Goal: Obtain resource: Download file/media

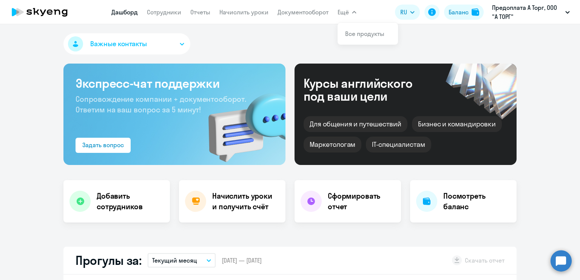
click at [323, 8] on app-menu-item-link "Документооборот" at bounding box center [303, 12] width 51 height 9
click at [323, 11] on link "Документооборот" at bounding box center [303, 12] width 51 height 8
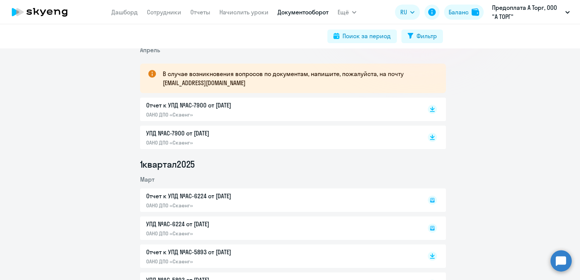
scroll to position [76, 0]
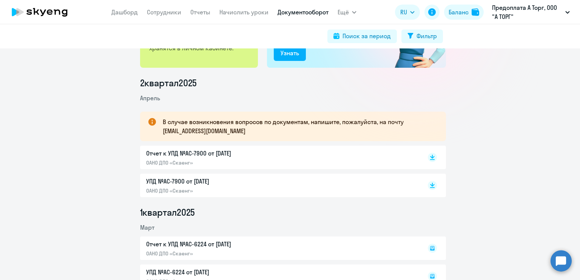
click at [381, 160] on div "Отчет к УПД №AC-7900 от 30.04.2025 ОАНО ДПО «Скаенг»" at bounding box center [279, 156] width 266 height 17
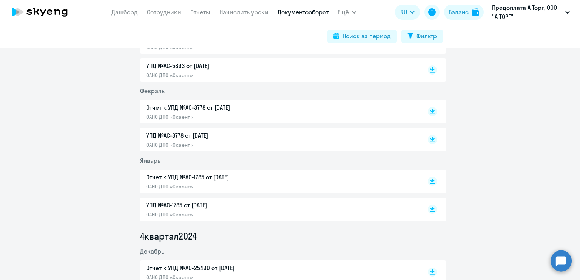
scroll to position [378, 0]
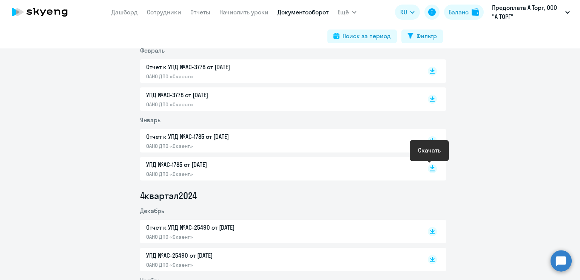
click at [431, 169] on rect at bounding box center [432, 168] width 9 height 9
click at [430, 138] on rect at bounding box center [432, 140] width 9 height 9
click at [429, 97] on rect at bounding box center [432, 98] width 9 height 9
click at [430, 69] on icon at bounding box center [432, 70] width 5 height 4
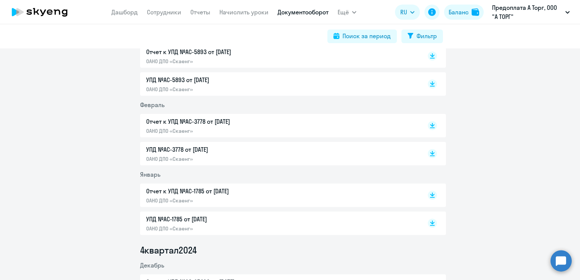
scroll to position [264, 0]
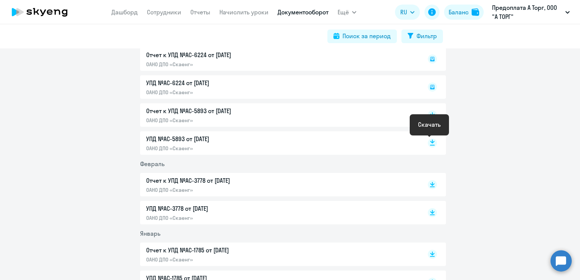
click at [430, 143] on rect at bounding box center [432, 142] width 9 height 9
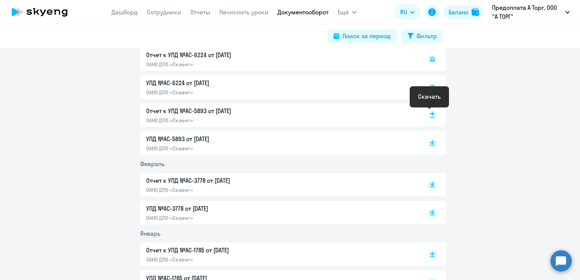
click at [432, 112] on rect at bounding box center [432, 114] width 9 height 9
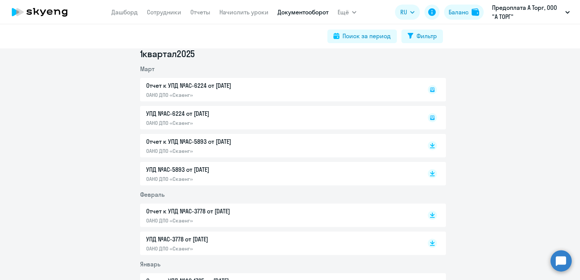
scroll to position [189, 0]
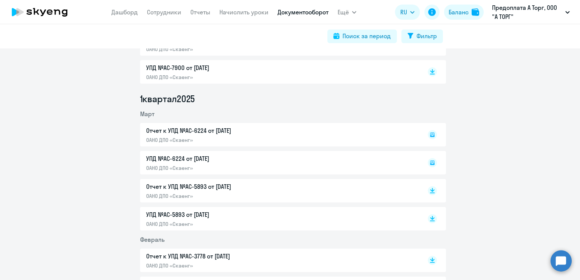
click at [430, 165] on rect at bounding box center [432, 162] width 9 height 9
click at [431, 73] on rect at bounding box center [432, 71] width 9 height 9
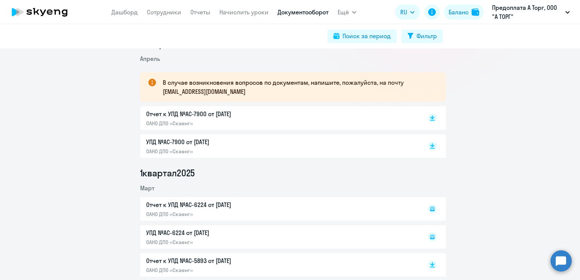
scroll to position [113, 0]
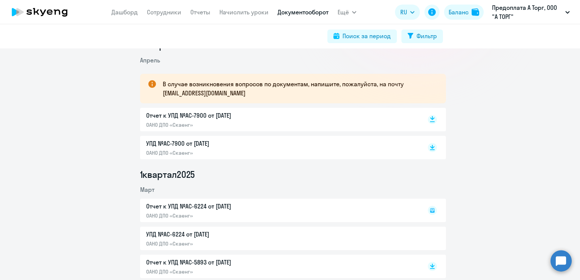
click at [430, 121] on rect at bounding box center [432, 119] width 9 height 9
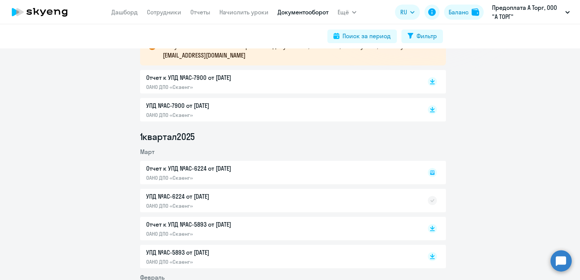
click at [430, 167] on div at bounding box center [424, 172] width 25 height 17
click at [430, 169] on rect at bounding box center [432, 172] width 9 height 9
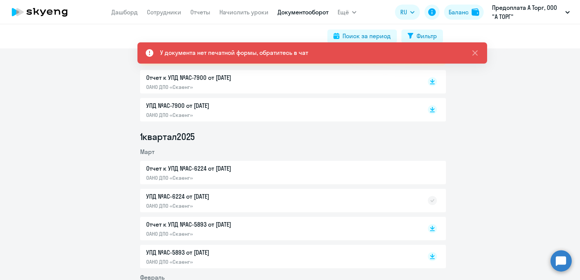
click at [386, 202] on div "УПД №AC-6224 от 31.03.2025 ОАНО ДПО «Скаенг»" at bounding box center [293, 200] width 306 height 23
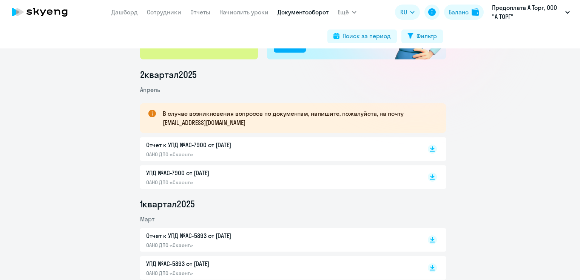
scroll to position [189, 0]
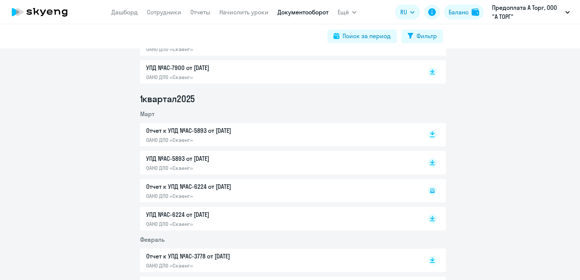
click at [431, 132] on rect at bounding box center [432, 134] width 9 height 9
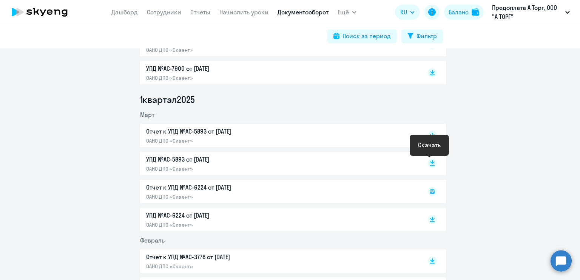
click at [431, 163] on rect at bounding box center [432, 163] width 9 height 9
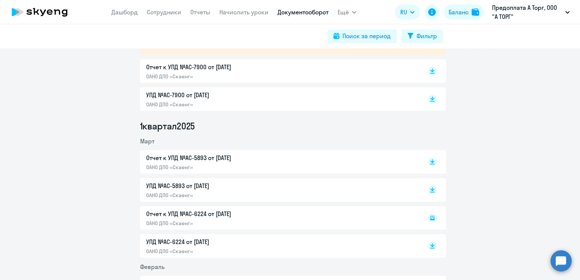
scroll to position [150, 0]
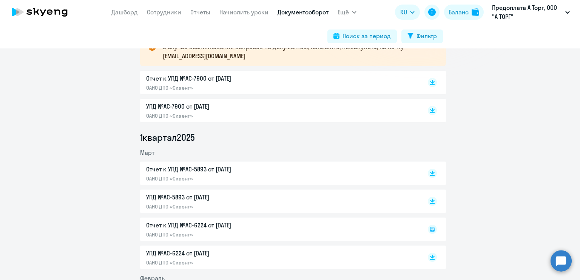
click at [431, 230] on icon at bounding box center [432, 229] width 5 height 5
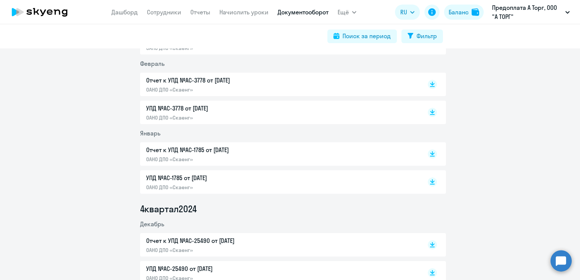
scroll to position [378, 0]
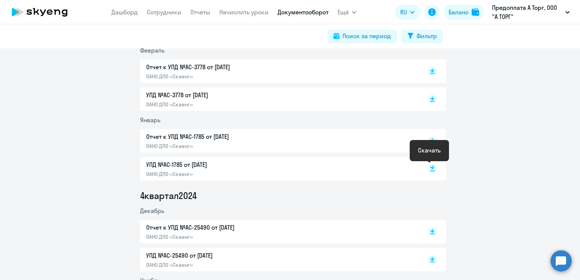
click at [431, 173] on icon at bounding box center [432, 168] width 9 height 9
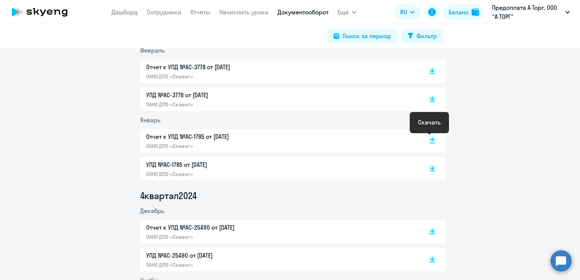
click at [428, 141] on rect at bounding box center [432, 140] width 9 height 9
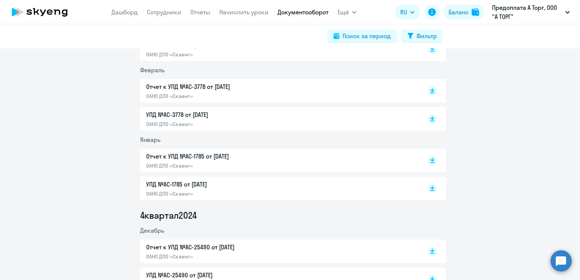
scroll to position [340, 0]
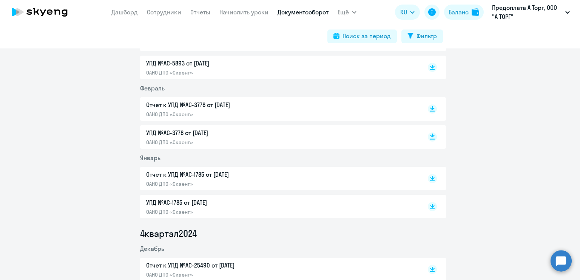
click at [433, 138] on rect at bounding box center [432, 136] width 9 height 9
click at [430, 108] on icon at bounding box center [432, 107] width 5 height 4
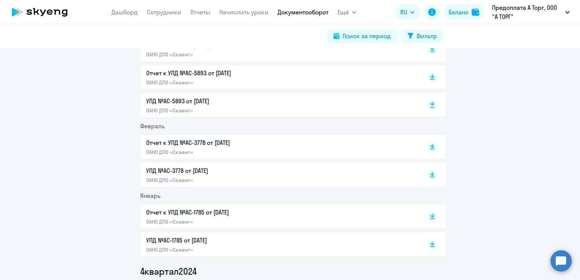
click at [433, 105] on rect at bounding box center [432, 104] width 9 height 9
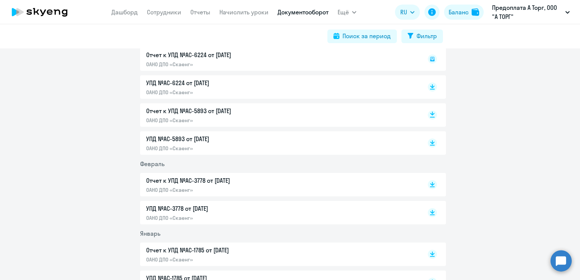
click at [432, 118] on rect at bounding box center [432, 114] width 9 height 9
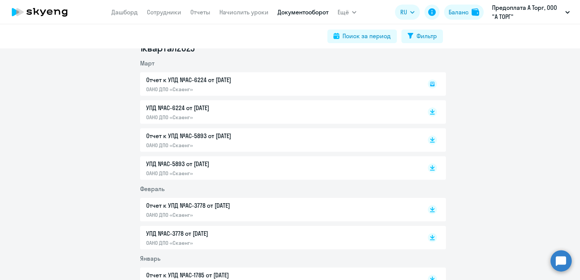
scroll to position [227, 0]
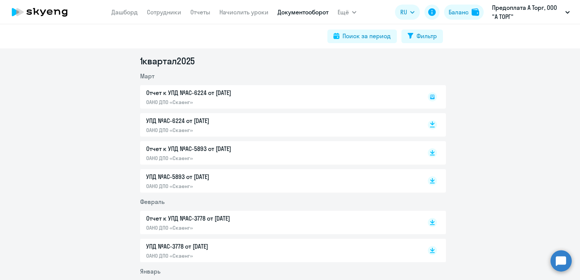
click at [430, 123] on icon at bounding box center [432, 123] width 5 height 4
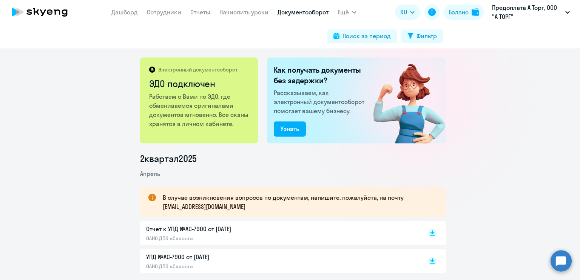
scroll to position [151, 0]
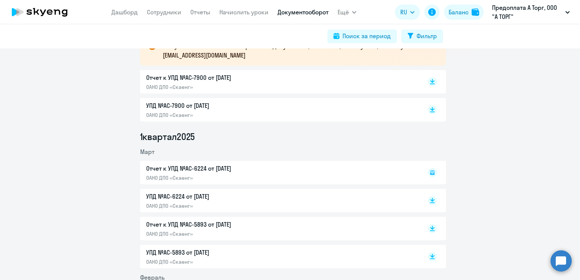
click at [431, 171] on icon at bounding box center [432, 171] width 2 height 0
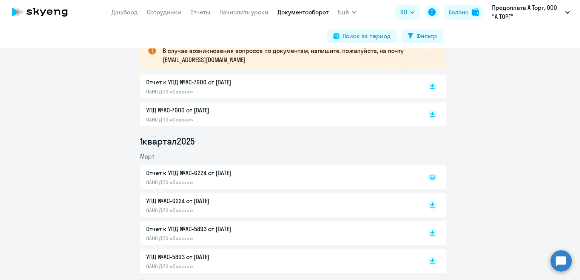
scroll to position [151, 0]
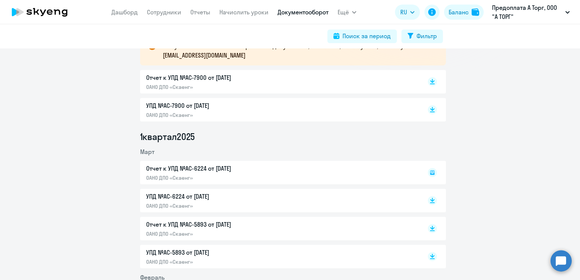
click at [432, 172] on icon at bounding box center [432, 172] width 9 height 9
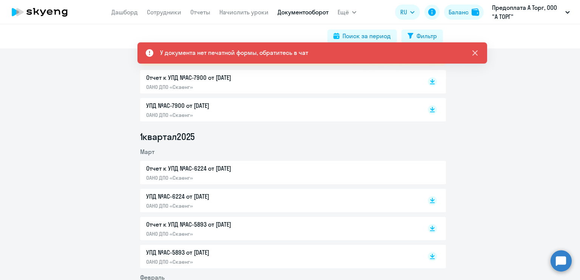
click at [476, 51] on icon at bounding box center [475, 52] width 9 height 9
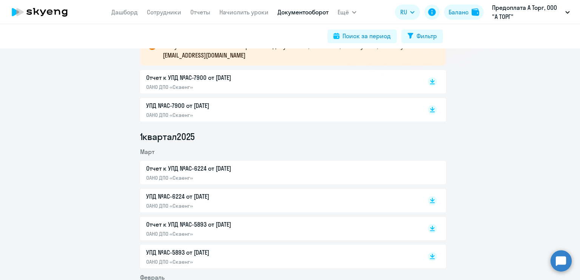
click at [315, 176] on div "Отчет к УПД №AC-6224 от [DATE] ОАНО ДПО «Скаенг»" at bounding box center [293, 172] width 306 height 23
click at [219, 171] on div "Отчет к УПД №AC-6224 от [DATE] ОАНО ДПО «Скаенг»" at bounding box center [293, 172] width 306 height 23
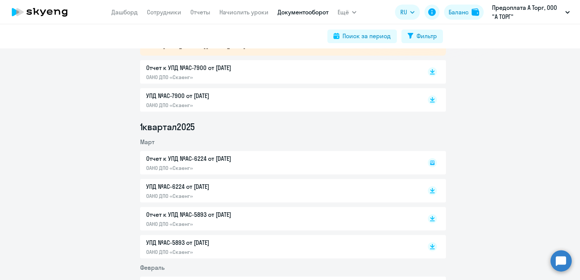
scroll to position [189, 0]
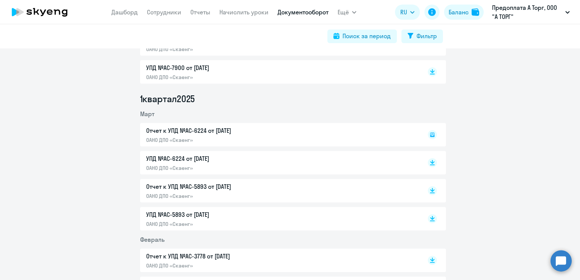
click at [407, 135] on div "Отчет к УПД №AC-6224 от [DATE] ОАНО ДПО «Скаенг»" at bounding box center [293, 134] width 306 height 23
click at [281, 131] on div "Отчет к УПД №AC-6224 от [DATE] ОАНО ДПО «Скаенг»" at bounding box center [293, 134] width 306 height 23
click at [204, 131] on div "Отчет к УПД №AC-6224 от [DATE] ОАНО ДПО «Скаенг»" at bounding box center [293, 134] width 306 height 23
click at [204, 130] on div "Отчет к УПД №AC-6224 от [DATE] ОАНО ДПО «Скаенг»" at bounding box center [293, 134] width 306 height 23
click at [428, 131] on icon at bounding box center [432, 134] width 9 height 9
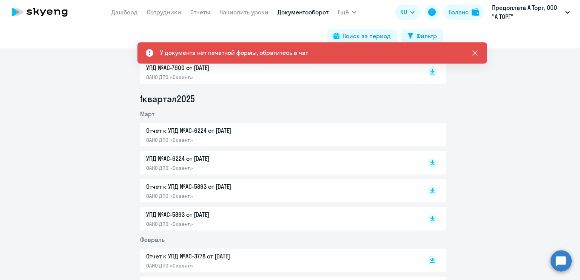
click at [477, 52] on icon at bounding box center [475, 52] width 9 height 9
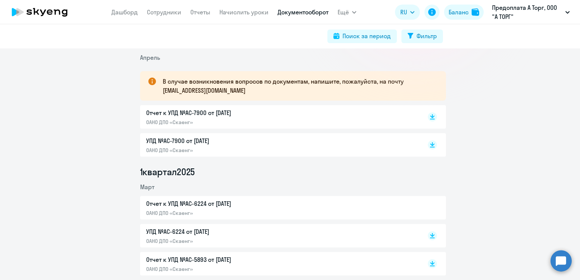
scroll to position [113, 0]
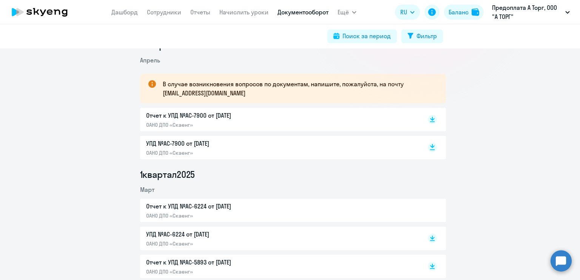
click at [428, 144] on rect at bounding box center [432, 147] width 9 height 9
click at [432, 117] on rect at bounding box center [432, 119] width 9 height 9
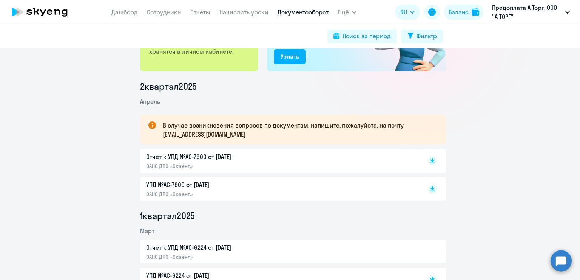
scroll to position [76, 0]
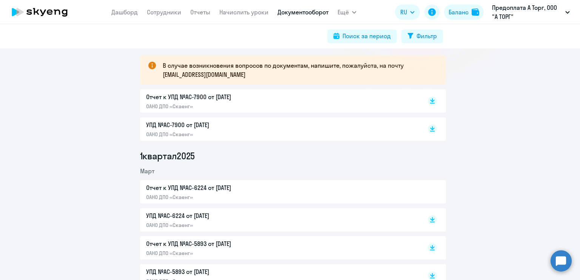
scroll to position [151, 0]
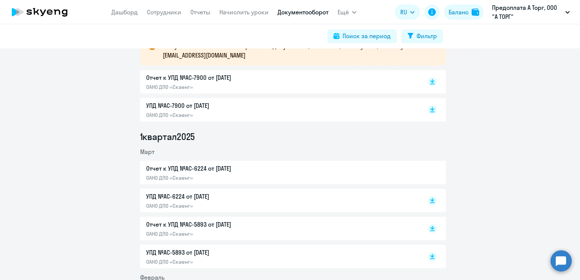
click at [430, 172] on div at bounding box center [424, 172] width 25 height 17
click at [315, 171] on div "Отчет к УПД №AC-6224 от [DATE] ОАНО ДПО «Скаенг»" at bounding box center [293, 172] width 306 height 23
click at [221, 169] on div "Отчет к УПД №AC-6224 от [DATE] ОАНО ДПО «Скаенг»" at bounding box center [293, 172] width 306 height 23
click at [198, 166] on div "Отчет к УПД №AC-6224 от [DATE] ОАНО ДПО «Скаенг»" at bounding box center [293, 172] width 306 height 23
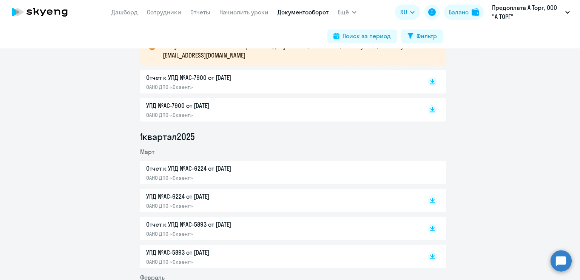
click at [178, 177] on div "Отчет к УПД №AC-6224 от [DATE] ОАНО ДПО «Скаенг»" at bounding box center [293, 172] width 306 height 23
click at [217, 14] on nav "[PERSON_NAME] Отчеты Начислить уроки Документооборот" at bounding box center [219, 12] width 217 height 15
click at [210, 13] on link "Отчеты" at bounding box center [200, 12] width 20 height 8
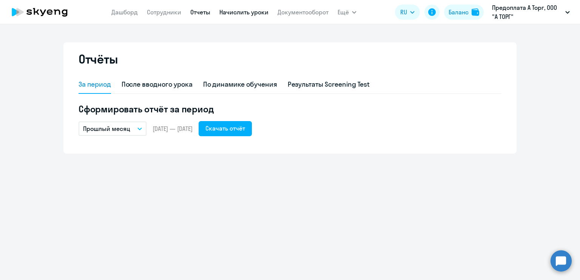
click at [225, 11] on link "Начислить уроки" at bounding box center [243, 12] width 49 height 8
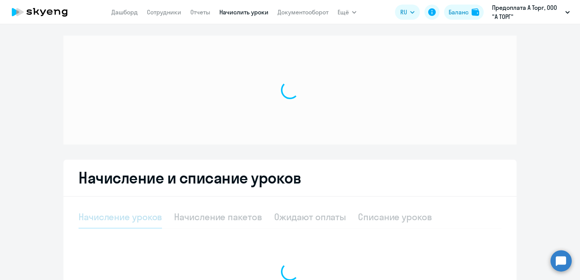
click at [304, 16] on app-menu-item-link "Документооборот" at bounding box center [303, 12] width 51 height 9
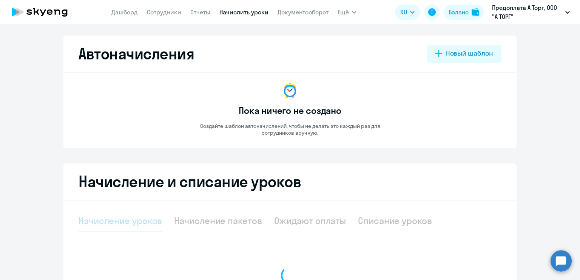
select select "10"
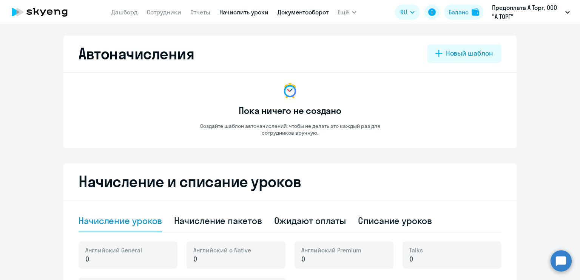
click at [304, 14] on link "Документооборот" at bounding box center [303, 12] width 51 height 8
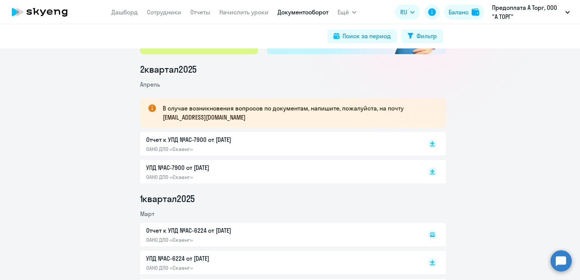
scroll to position [189, 0]
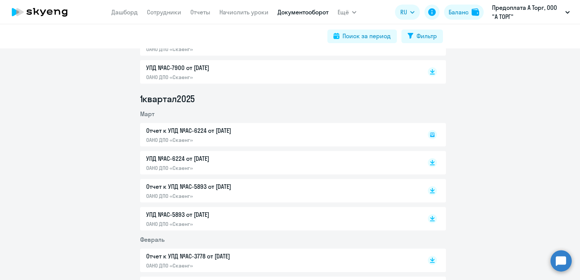
click at [431, 133] on icon at bounding box center [432, 133] width 2 height 0
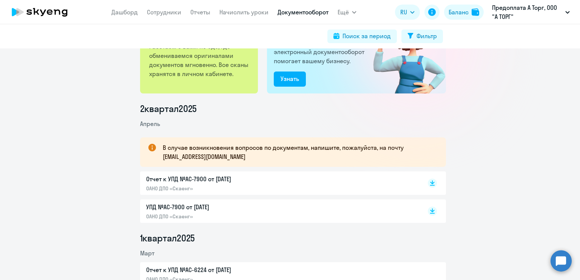
scroll to position [0, 0]
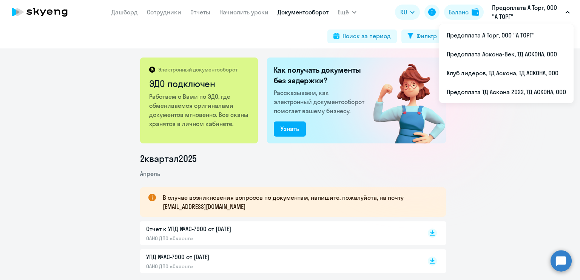
click at [555, 13] on p "Предоплата А Торг, ООО "А ТОРГ"" at bounding box center [527, 12] width 70 height 18
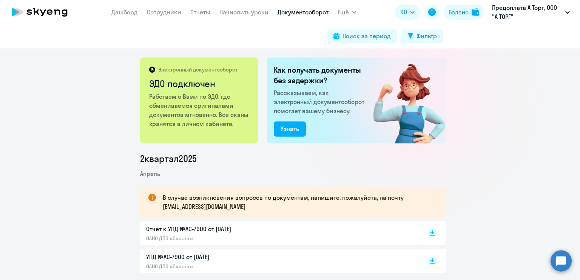
click at [555, 13] on p "Предоплата А Торг, ООО "А ТОРГ"" at bounding box center [527, 12] width 70 height 18
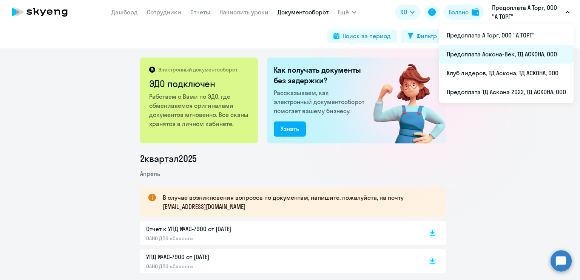
click at [503, 52] on li "Предоплата Аскона-Век, ТД АСКОНА, ООО" at bounding box center [506, 54] width 134 height 19
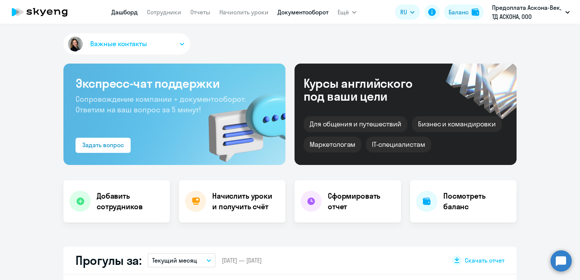
click at [319, 15] on link "Документооборот" at bounding box center [303, 12] width 51 height 8
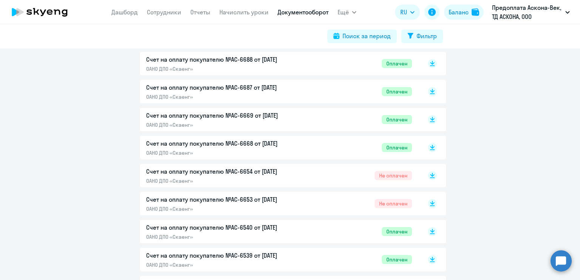
scroll to position [1624, 0]
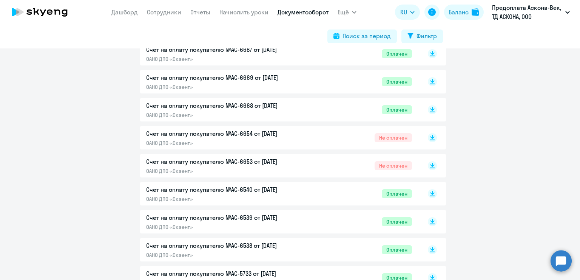
click at [343, 167] on div "Счет на оплату покупателю №AC-6653 от [DATE] ОАНО ДПО «Скаенг» Не оплачен" at bounding box center [279, 165] width 266 height 17
click at [311, 163] on div "Счет на оплату покупателю №AC-6653 от [DATE] ОАНО ДПО «Скаенг» Не оплачен" at bounding box center [279, 165] width 266 height 17
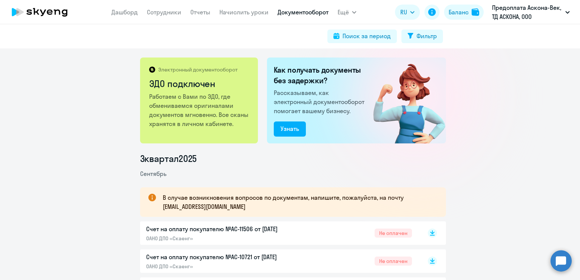
scroll to position [151, 0]
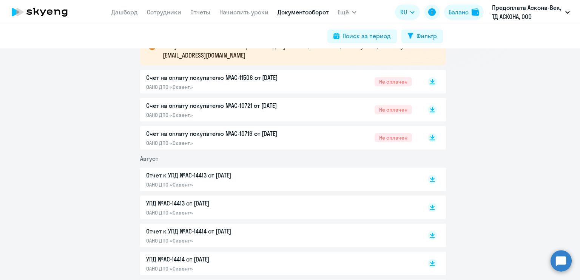
click at [319, 135] on div "Счет на оплату покупателю №AC-10719 от [DATE] ОАНО ДПО «Скаенг» Не оплачен" at bounding box center [279, 137] width 266 height 17
